Goal: Subscribe to service/newsletter

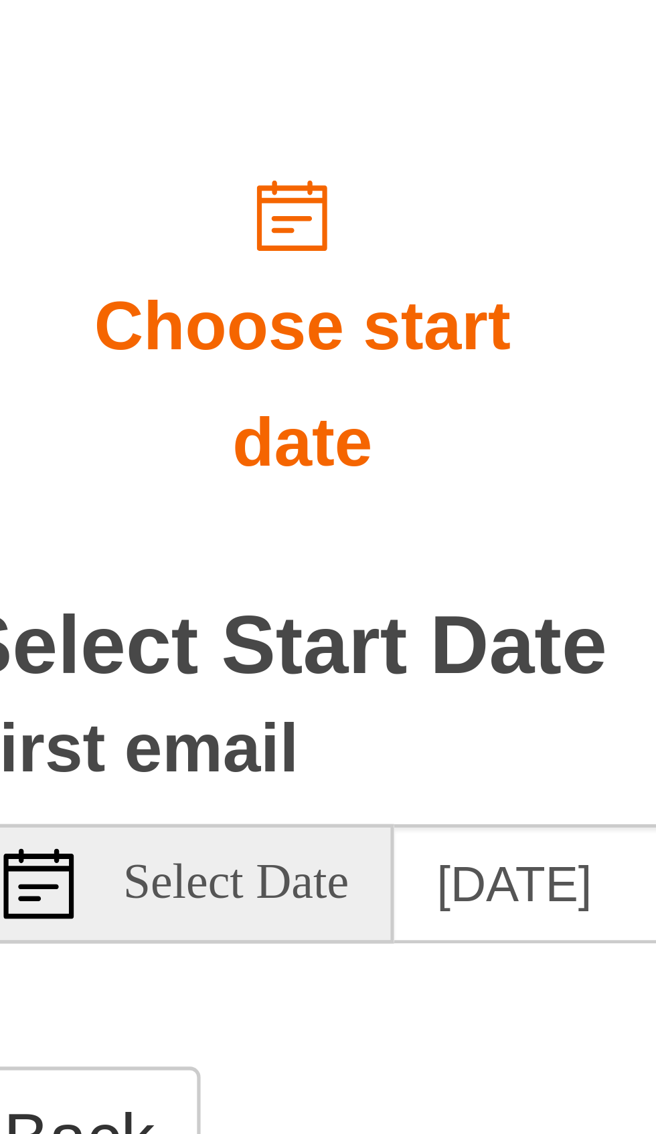
click at [195, 473] on div "First email Select Date Monday, August 25th" at bounding box center [261, 497] width 268 height 48
click at [188, 505] on span "Select Date" at bounding box center [180, 509] width 43 height 9
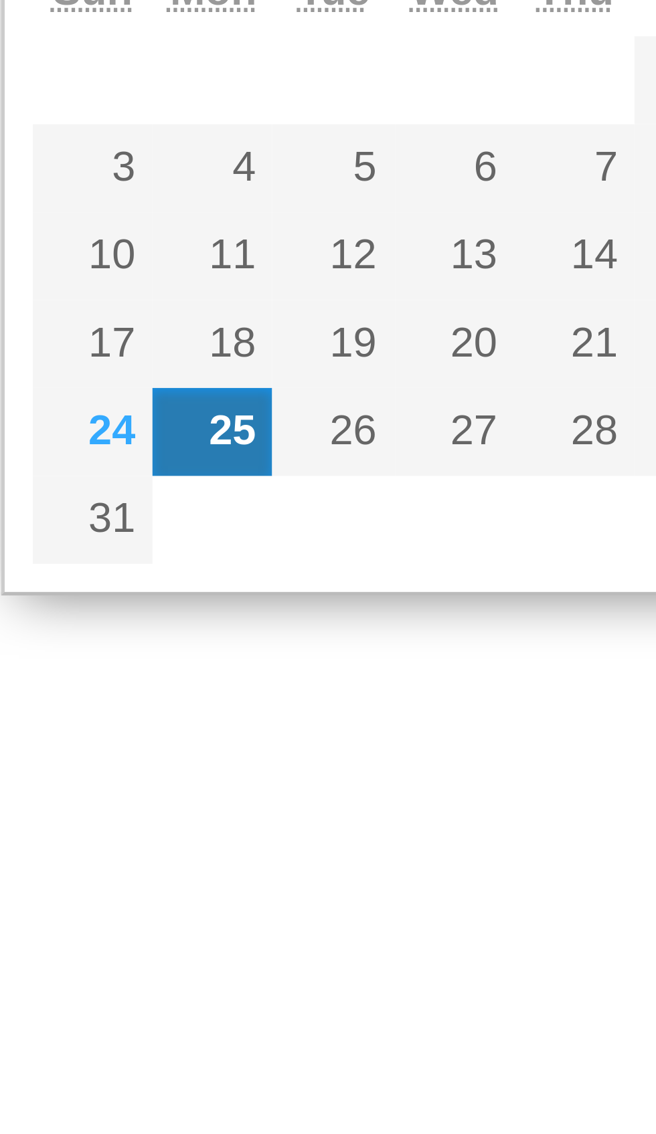
type input "Sunday, August 24th"
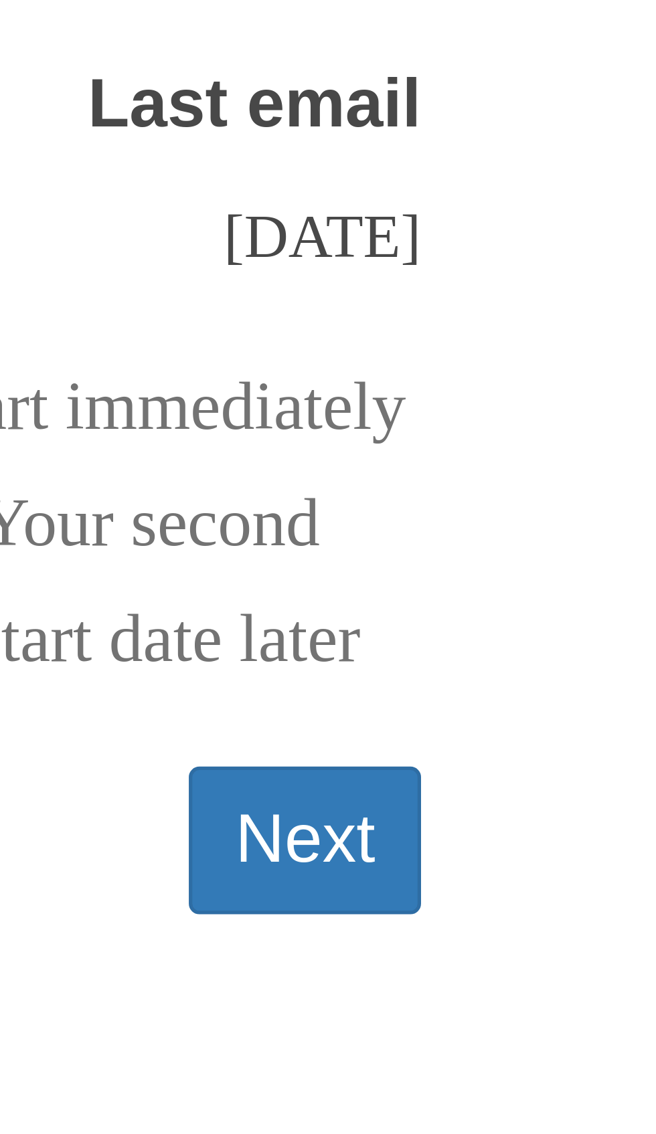
click at [508, 636] on button "Next" at bounding box center [506, 623] width 44 height 27
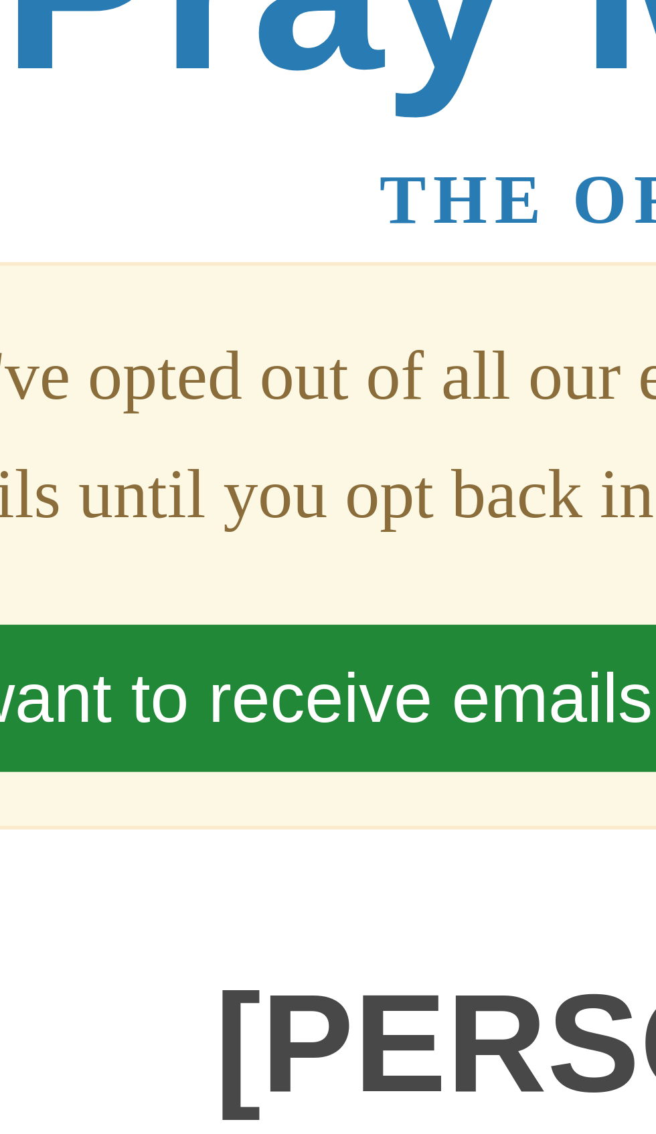
scroll to position [36, 0]
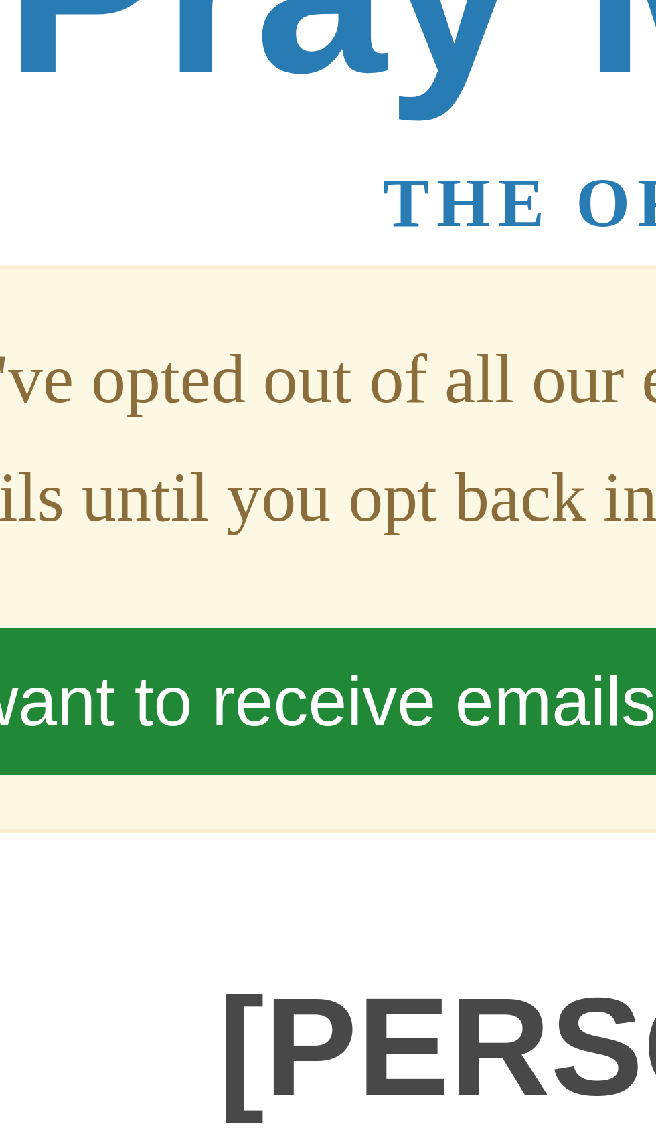
click at [227, 131] on button "I want to receive emails again" at bounding box center [194, 130] width 188 height 27
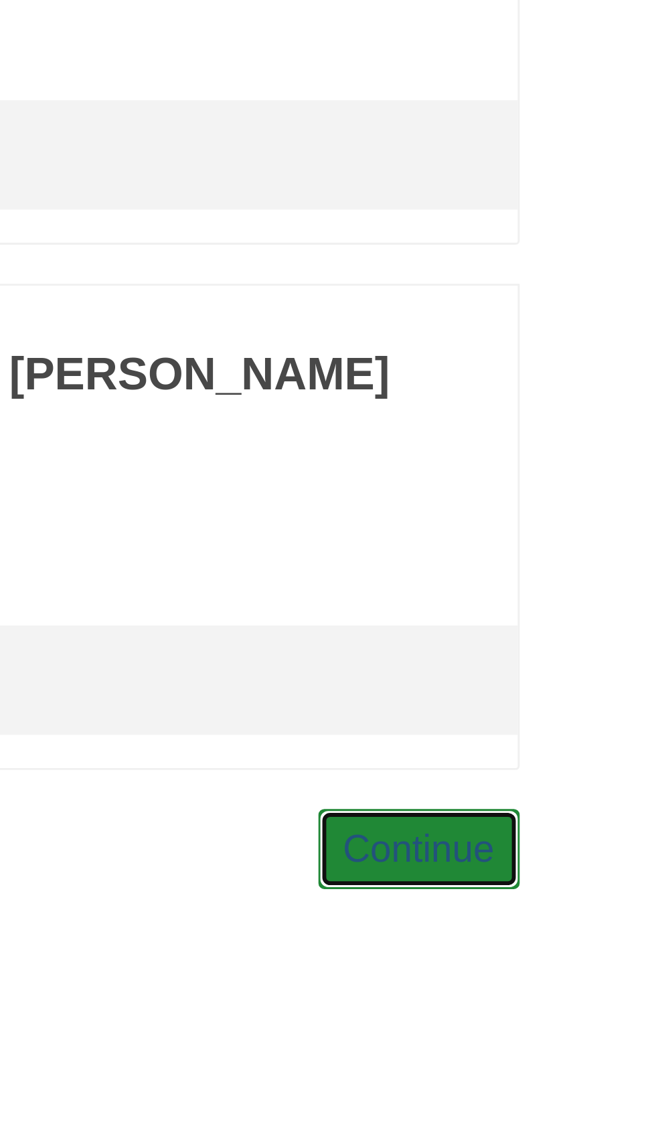
click at [506, 1056] on link "Continue" at bounding box center [495, 1041] width 70 height 27
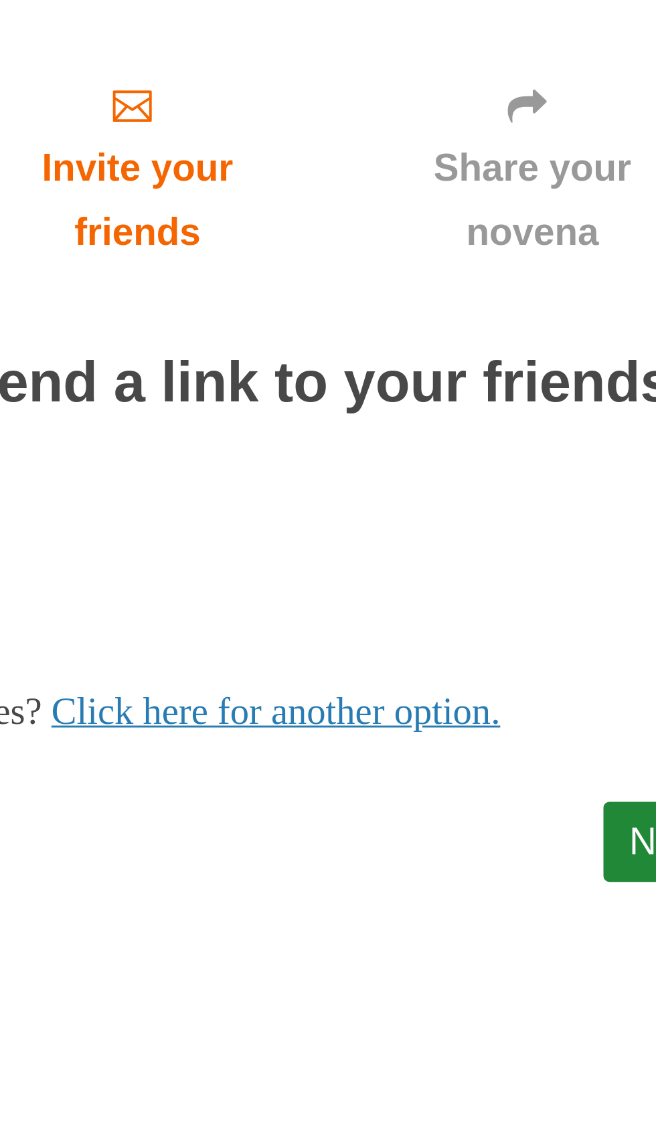
click at [499, 284] on h2 "You can easily send a link to your friends and family" at bounding box center [327, 305] width 401 height 43
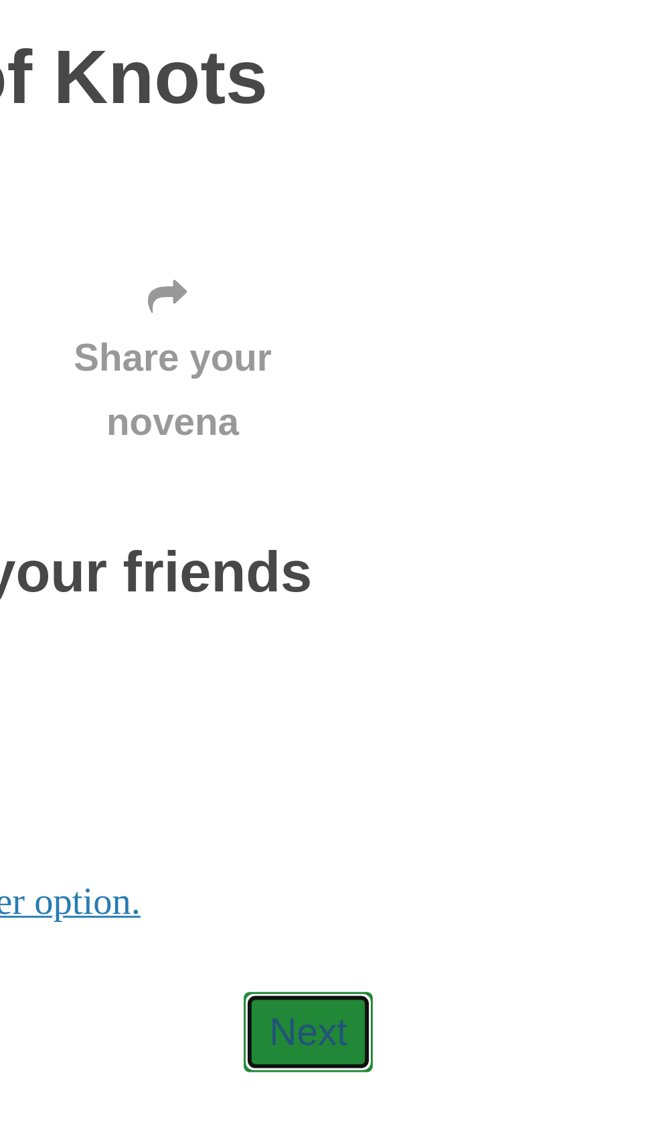
click at [519, 438] on link "Next" at bounding box center [506, 451] width 44 height 27
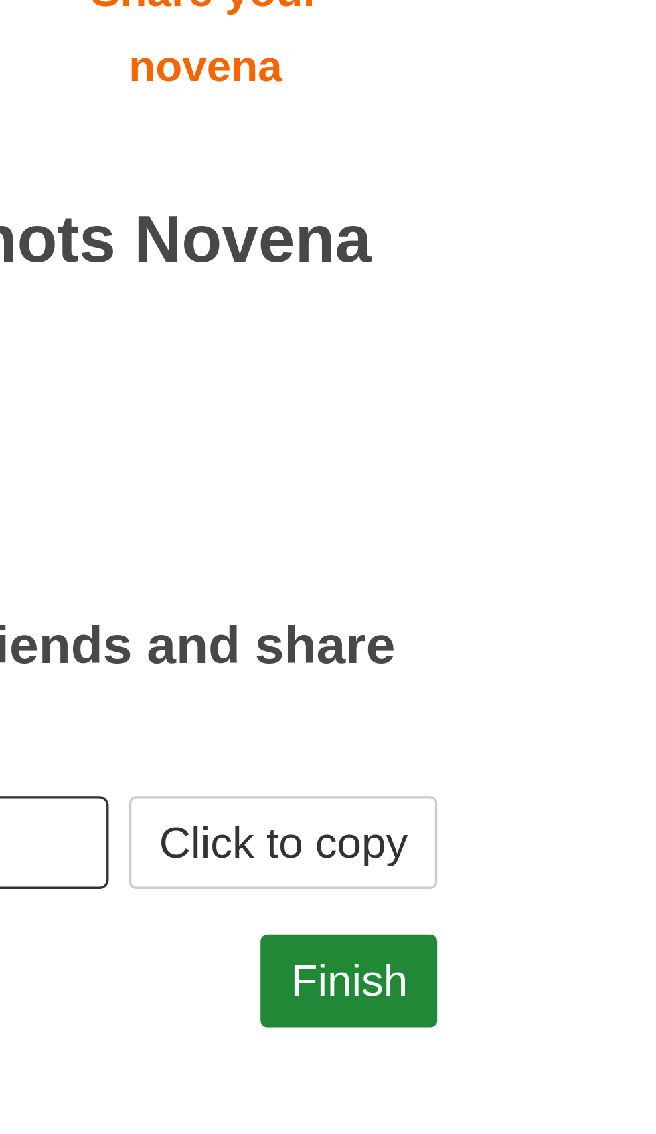
click at [534, 546] on html "Pray More Novenas The original novena reminder [PERSON_NAME] of Knots Novena Ch…" at bounding box center [328, 283] width 656 height 566
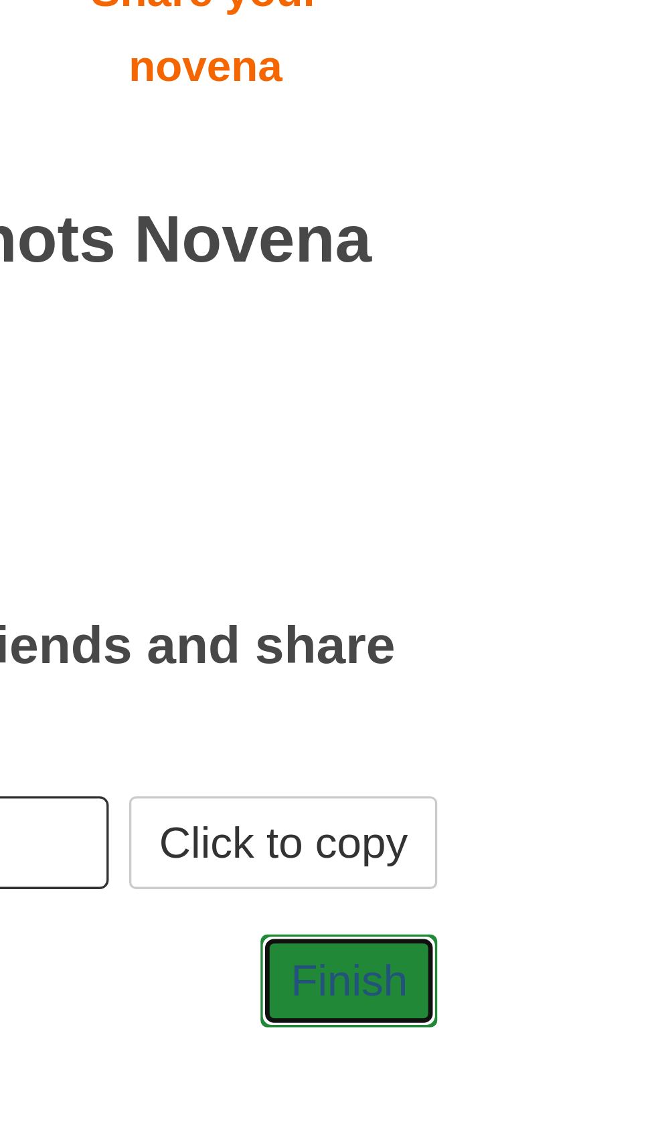
click at [513, 500] on link "Finish" at bounding box center [502, 513] width 52 height 27
